Goal: Transaction & Acquisition: Purchase product/service

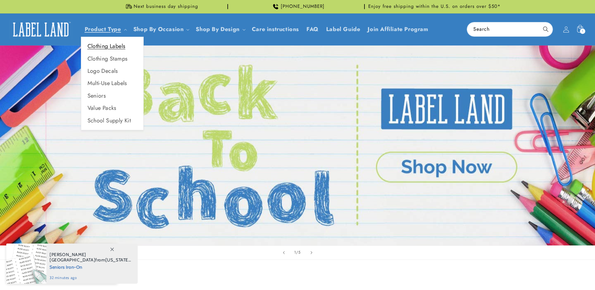
click at [113, 42] on link "Clothing Labels" at bounding box center [112, 46] width 62 height 12
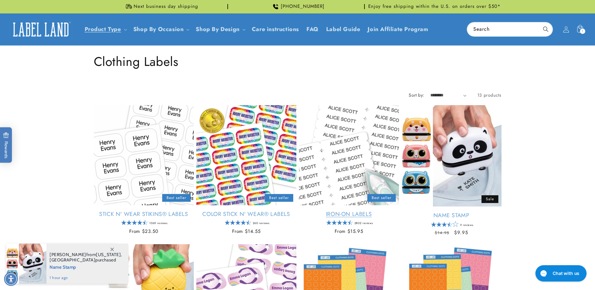
click at [333, 210] on link "Iron-On Labels" at bounding box center [349, 213] width 100 height 7
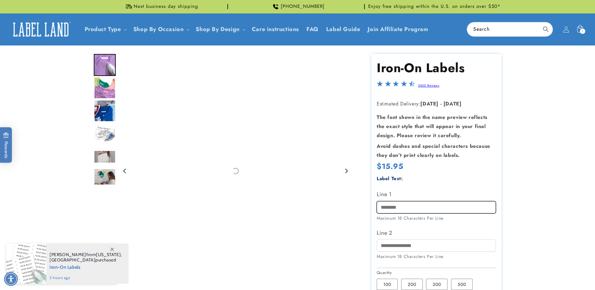
click at [403, 208] on input "Line 1" at bounding box center [436, 207] width 119 height 12
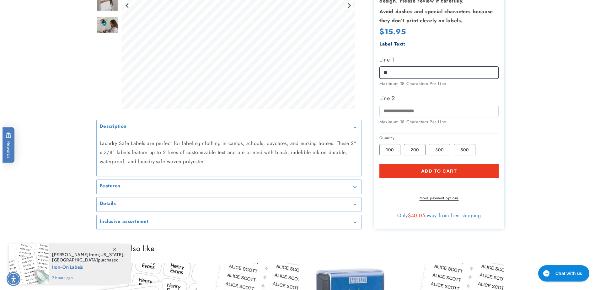
scroll to position [157, 0]
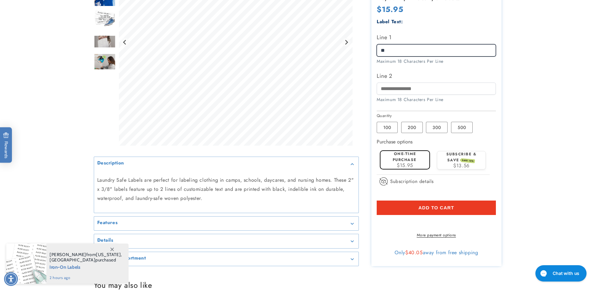
type input "**"
click at [422, 166] on div "$15.95" at bounding box center [405, 165] width 44 height 5
click at [440, 206] on span "Add to cart" at bounding box center [436, 208] width 36 height 6
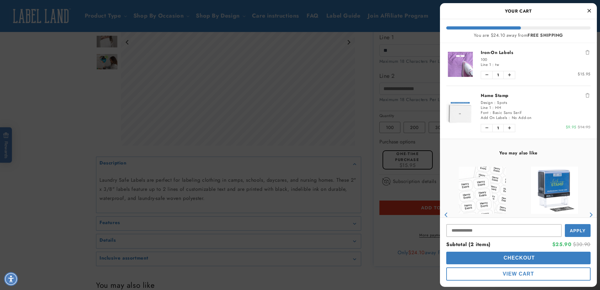
scroll to position [0, 0]
click at [508, 254] on button "Checkout" at bounding box center [518, 258] width 144 height 13
